Goal: Find contact information: Find contact information

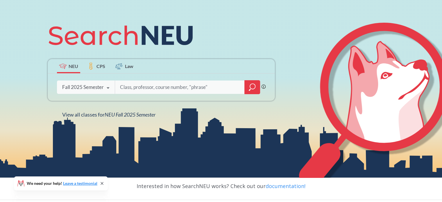
scroll to position [59, 0]
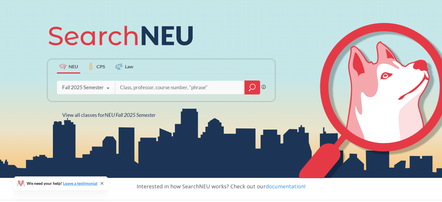
click at [133, 86] on input "search" at bounding box center [179, 87] width 121 height 12
type input "c5001"
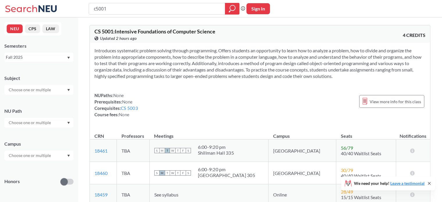
click at [97, 9] on input "c5001" at bounding box center [156, 9] width 127 height 10
type input "cy5001"
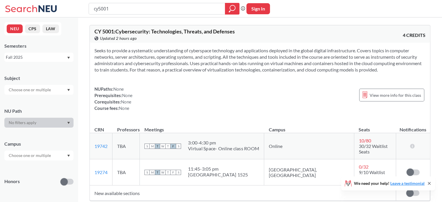
click at [97, 8] on input "cy5001" at bounding box center [156, 9] width 127 height 10
type input "cs5001"
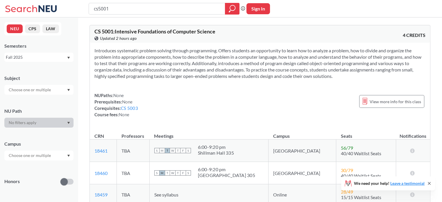
type input "cy5001"
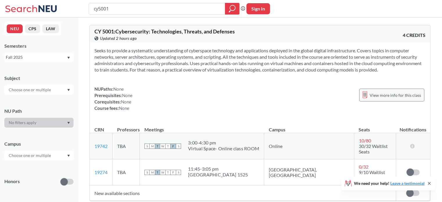
click at [398, 92] on span "View more info for this class" at bounding box center [394, 94] width 51 height 7
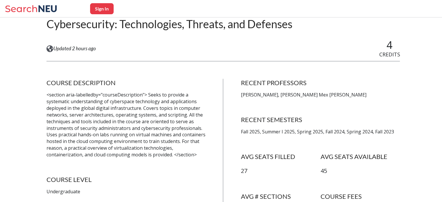
scroll to position [66, 0]
drag, startPoint x: 265, startPoint y: 94, endPoint x: 243, endPoint y: 95, distance: 22.1
click at [243, 95] on p "[PERSON_NAME], [PERSON_NAME] Mex [PERSON_NAME]" at bounding box center [320, 94] width 159 height 7
copy p "[PERSON_NAME]"
click at [302, 95] on p "[PERSON_NAME], [PERSON_NAME] Mex [PERSON_NAME]" at bounding box center [320, 94] width 159 height 7
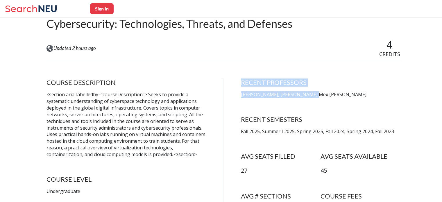
drag, startPoint x: 308, startPoint y: 95, endPoint x: 233, endPoint y: 93, distance: 75.2
click at [233, 93] on div "COURSE DESCRIPTION <section aria-labelledby="courseDescription"> Seeks to provi…" at bounding box center [222, 154] width 353 height 153
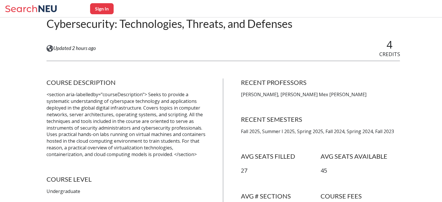
click at [250, 100] on div "RECENT PROFESSORS [PERSON_NAME], [PERSON_NAME] Mex [PERSON_NAME] RECENT SEMESTE…" at bounding box center [320, 154] width 159 height 153
drag, startPoint x: 309, startPoint y: 93, endPoint x: 243, endPoint y: 89, distance: 66.0
click at [243, 89] on div "RECENT PROFESSORS [PERSON_NAME], [PERSON_NAME] Mex [PERSON_NAME]" at bounding box center [320, 87] width 159 height 19
copy p "[PERSON_NAME], [PERSON_NAME] Mex [PERSON_NAME]"
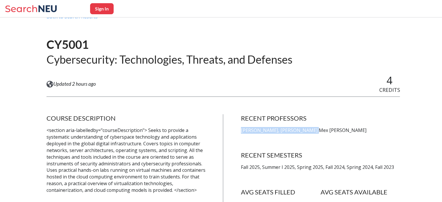
scroll to position [0, 0]
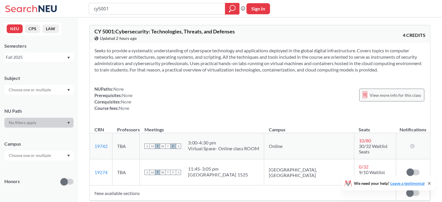
click at [398, 98] on span "View more info for this class" at bounding box center [394, 94] width 51 height 7
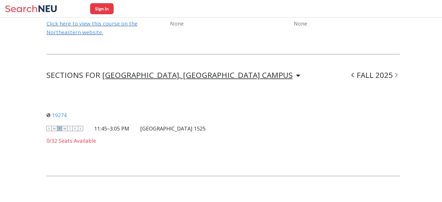
scroll to position [366, 0]
click at [296, 73] on icon at bounding box center [298, 75] width 4 height 6
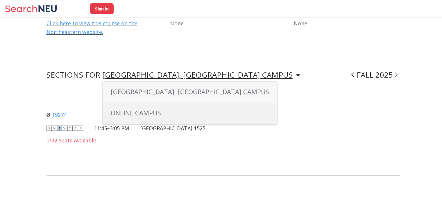
click at [149, 119] on div "ONLINE CAMPUS" at bounding box center [189, 113] width 174 height 21
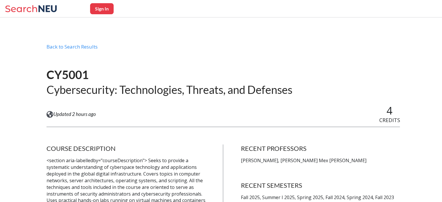
scroll to position [12, 0]
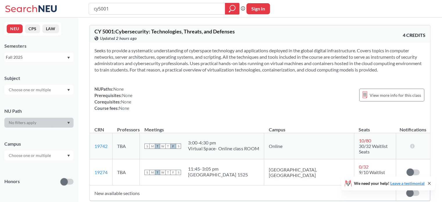
type input "c5001"
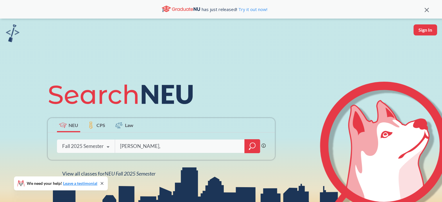
type input "[PERSON_NAME],"
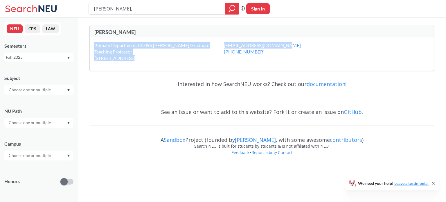
drag, startPoint x: 264, startPoint y: 45, endPoint x: 203, endPoint y: 46, distance: 61.8
click at [203, 46] on div "Primary Department: CC096 [PERSON_NAME] Graduate Teaching Professor [STREET_ADD…" at bounding box center [262, 53] width 344 height 33
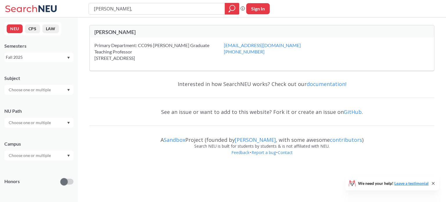
click at [167, 93] on div "Interested in how SearchNEU works? Check out our documentation! See an issue or…" at bounding box center [261, 119] width 345 height 89
drag, startPoint x: 259, startPoint y: 47, endPoint x: 204, endPoint y: 45, distance: 54.9
click at [224, 45] on div "[EMAIL_ADDRESS][DOMAIN_NAME] [PHONE_NUMBER]" at bounding box center [269, 48] width 91 height 13
copy link "[EMAIL_ADDRESS][DOMAIN_NAME]"
click at [140, 10] on input "[PERSON_NAME]," at bounding box center [156, 9] width 127 height 10
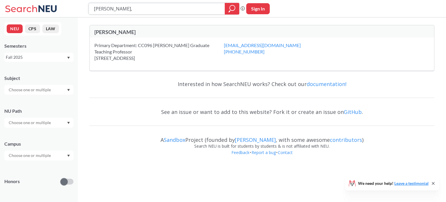
paste input "[EMAIL_ADDRESS][DOMAIN_NAME]"
type input "[EMAIL_ADDRESS][DOMAIN_NAME]"
click at [188, 5] on input "[PERSON_NAME]," at bounding box center [156, 9] width 127 height 10
type input "J"
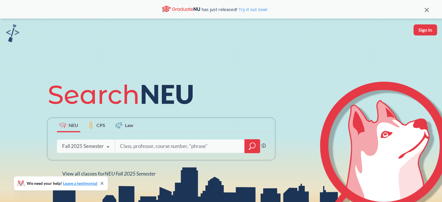
click at [137, 147] on input "search" at bounding box center [179, 146] width 121 height 12
type input "cy 5001"
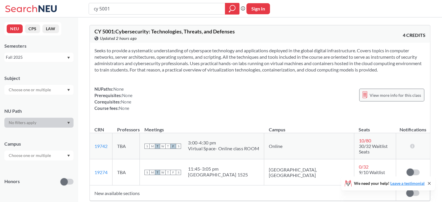
click at [380, 98] on span "View more info for this class" at bounding box center [394, 94] width 51 height 7
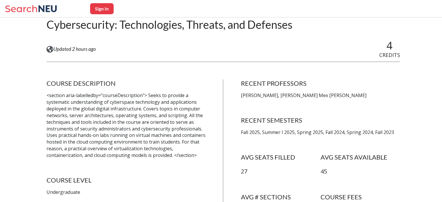
scroll to position [71, 0]
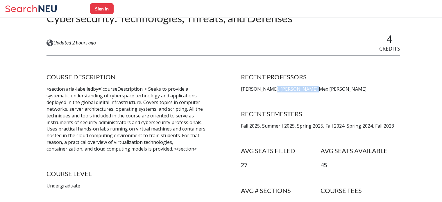
drag, startPoint x: 311, startPoint y: 88, endPoint x: 267, endPoint y: 90, distance: 44.4
click at [267, 90] on p "[PERSON_NAME], [PERSON_NAME] Mex [PERSON_NAME]" at bounding box center [320, 89] width 159 height 7
copy p "[PERSON_NAME] Mex [PERSON_NAME]"
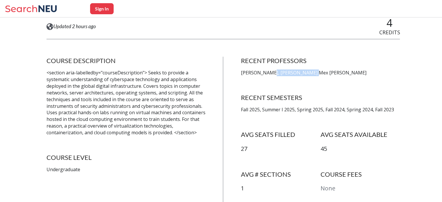
scroll to position [89, 0]
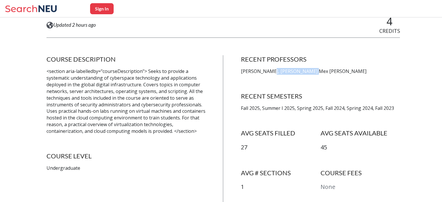
copy p "[PERSON_NAME] Mex [PERSON_NAME]"
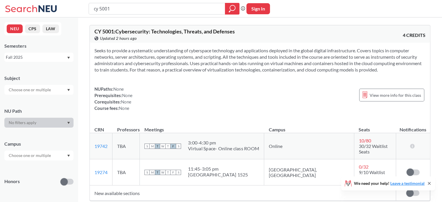
type input "[PERSON_NAME] Mex [PERSON_NAME]"
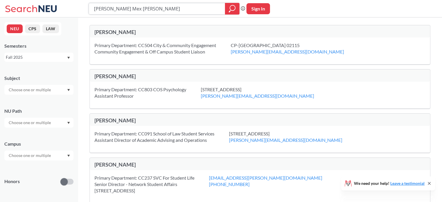
click at [233, 7] on icon "magnifying glass" at bounding box center [231, 9] width 7 height 8
click at [118, 10] on input "[PERSON_NAME] Mex [PERSON_NAME]" at bounding box center [156, 9] width 127 height 10
type input "Perera"
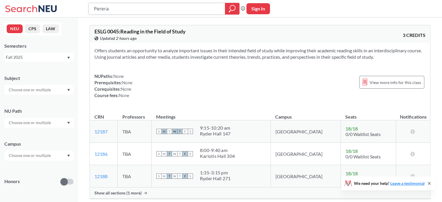
click at [233, 10] on icon "magnifying glass" at bounding box center [231, 9] width 7 height 8
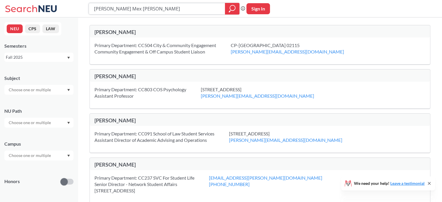
type input "cy 5001"
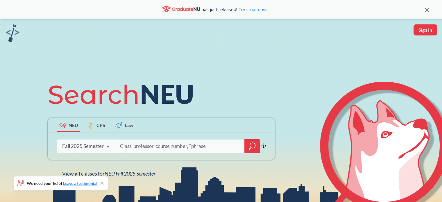
type input "[PERSON_NAME] Mex [PERSON_NAME]"
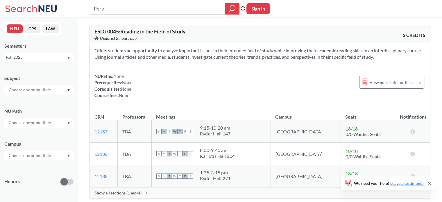
type input "Per"
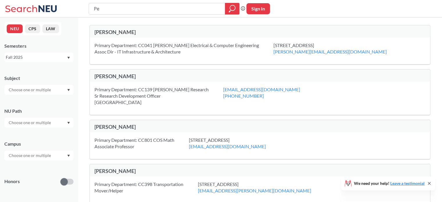
type input "P"
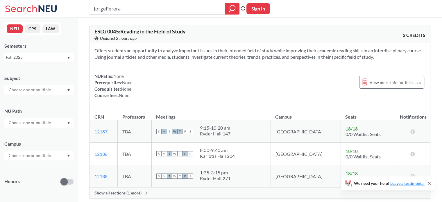
type input "[PERSON_NAME]"
click at [133, 14] on div at bounding box center [164, 9] width 151 height 12
click at [110, 12] on input "search" at bounding box center [156, 9] width 127 height 10
type input "decision making"
type input "[PERSON_NAME] Mex [PERSON_NAME]"
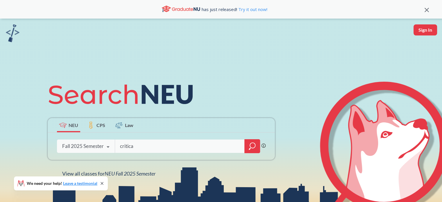
type input "critical"
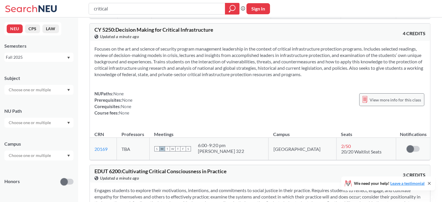
scroll to position [455, 0]
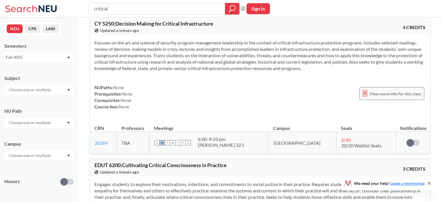
click at [372, 90] on span "View more info for this class" at bounding box center [394, 93] width 51 height 7
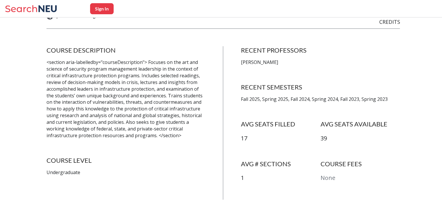
scroll to position [98, 0]
drag, startPoint x: 284, startPoint y: 62, endPoint x: 244, endPoint y: 63, distance: 40.6
click at [244, 63] on p "[PERSON_NAME]" at bounding box center [320, 62] width 159 height 7
click at [304, 63] on p "[PERSON_NAME]" at bounding box center [320, 62] width 159 height 7
drag, startPoint x: 286, startPoint y: 61, endPoint x: 238, endPoint y: 64, distance: 47.4
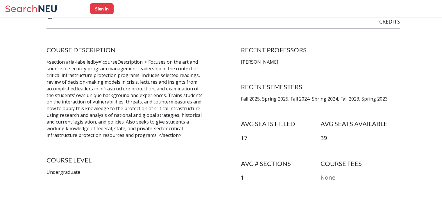
click at [238, 64] on div "COURSE DESCRIPTION <section aria-labelledby="courseDescription"> Focuses on the…" at bounding box center [222, 122] width 353 height 153
copy p "[PERSON_NAME]"
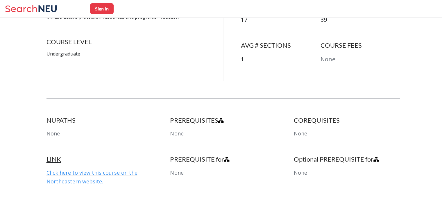
scroll to position [260, 0]
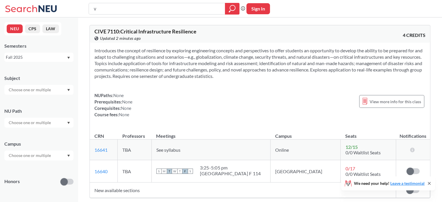
type input "vThemis [PERSON_NAME]"
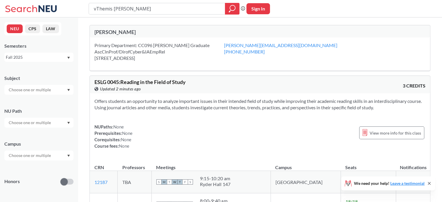
type input "[PERSON_NAME]"
drag, startPoint x: 276, startPoint y: 38, endPoint x: 185, endPoint y: 39, distance: 91.5
click at [185, 39] on div "Primary Department: CC096 [PERSON_NAME] Graduate AscClnProf/DirofCyber&IAEmpRel…" at bounding box center [260, 53] width 340 height 33
click at [196, 82] on div "ESLG 0045 : Reading in the Field of Study View this course on Banner. Updated 2…" at bounding box center [176, 85] width 165 height 13
drag, startPoint x: 272, startPoint y: 43, endPoint x: 203, endPoint y: 46, distance: 68.3
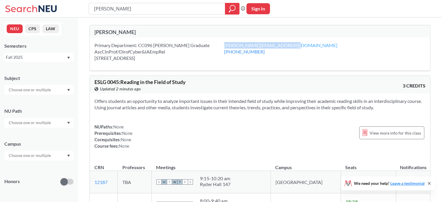
click at [224, 46] on div "[PERSON_NAME][EMAIL_ADDRESS][DOMAIN_NAME] [PHONE_NUMBER]" at bounding box center [288, 48] width 128 height 13
copy link "[PERSON_NAME][EMAIL_ADDRESS][DOMAIN_NAME]"
click at [42, 10] on icon at bounding box center [48, 8] width 18 height 7
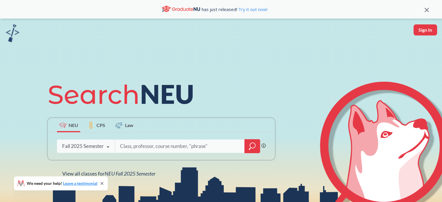
click at [107, 130] on label "CPS" at bounding box center [96, 125] width 23 height 14
